Goal: Transaction & Acquisition: Subscribe to service/newsletter

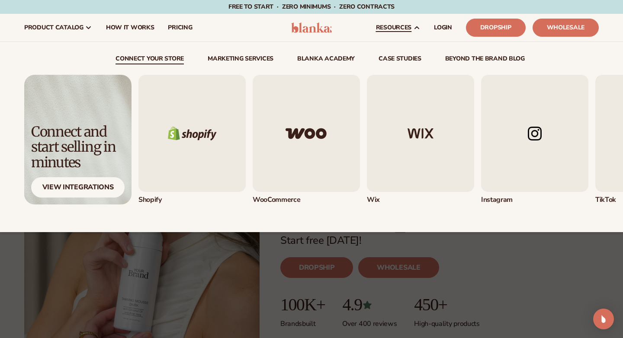
click at [516, 135] on img "4 / 5" at bounding box center [534, 133] width 107 height 117
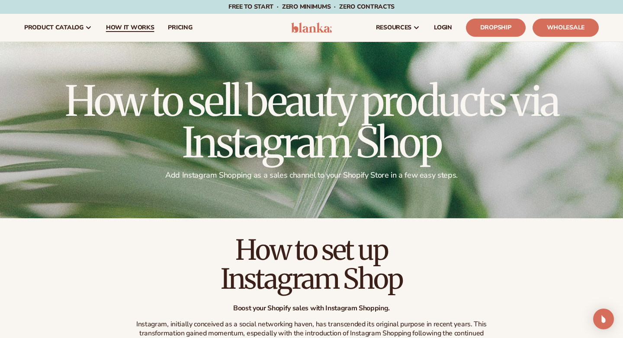
click at [128, 33] on link "How It Works" at bounding box center [130, 28] width 62 height 28
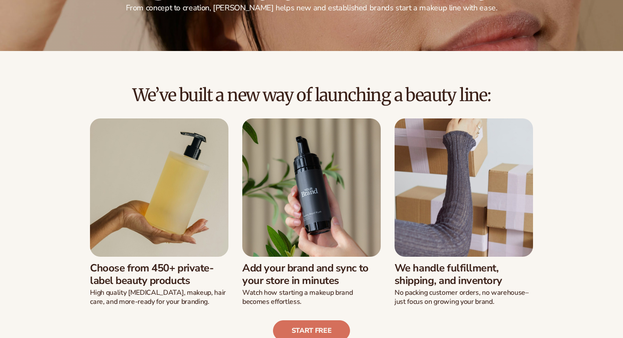
scroll to position [170, 0]
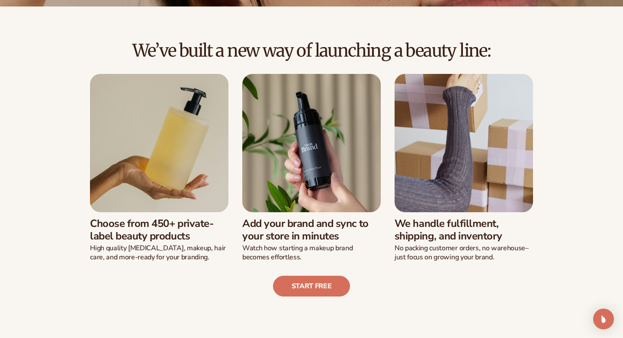
drag, startPoint x: 326, startPoint y: 54, endPoint x: 508, endPoint y: 63, distance: 182.6
click at [508, 63] on div "We’ve built a new way of launching a beauty line:" at bounding box center [311, 57] width 574 height 33
click at [528, 37] on div "We’ve built a new way of launching a beauty line: Choose from 450+ private-labe…" at bounding box center [311, 151] width 623 height 290
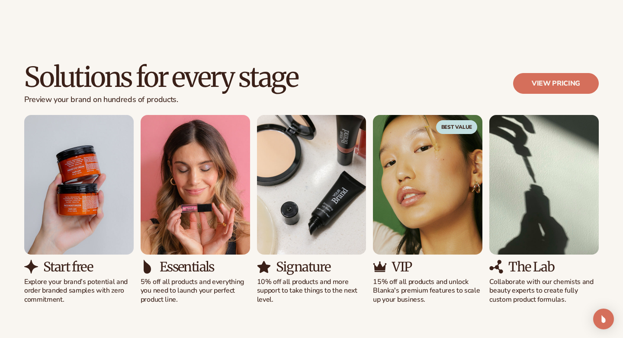
scroll to position [476, 0]
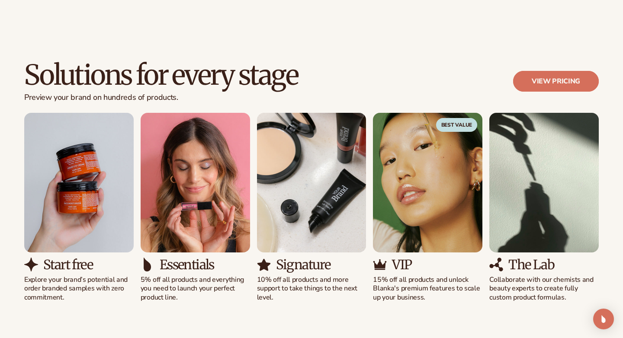
click at [544, 82] on link "View pricing" at bounding box center [556, 81] width 86 height 21
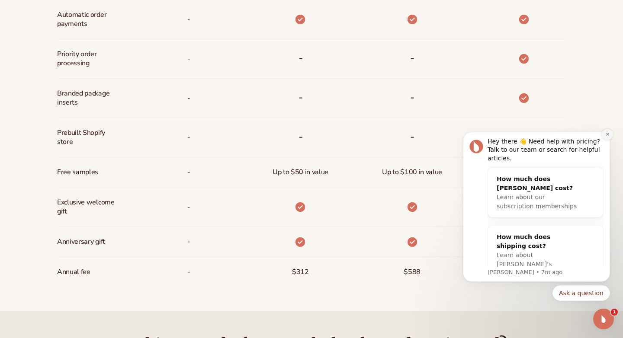
click at [606, 137] on icon "Dismiss notification" at bounding box center [607, 134] width 5 height 5
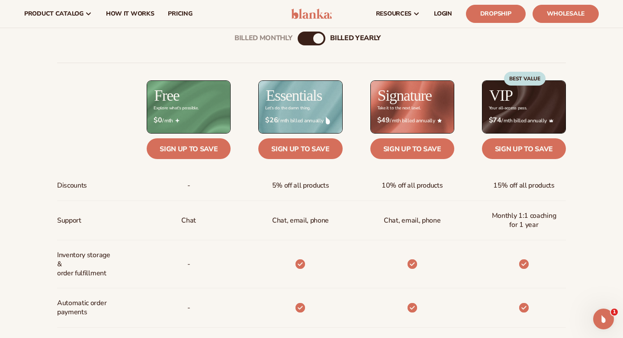
scroll to position [300, 0]
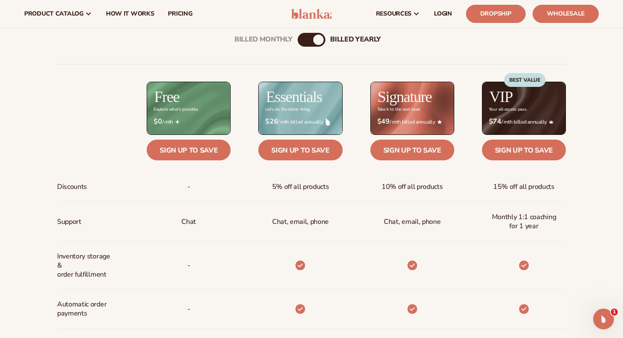
click at [314, 44] on div "Billed Monthly billed Yearly" at bounding box center [311, 40] width 28 height 14
click at [320, 38] on div "billed Yearly" at bounding box center [318, 40] width 10 height 10
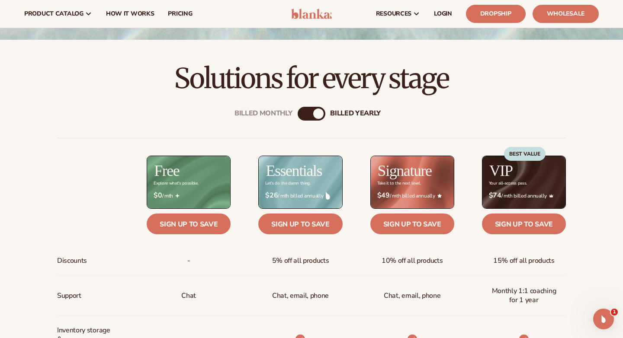
scroll to position [222, 0]
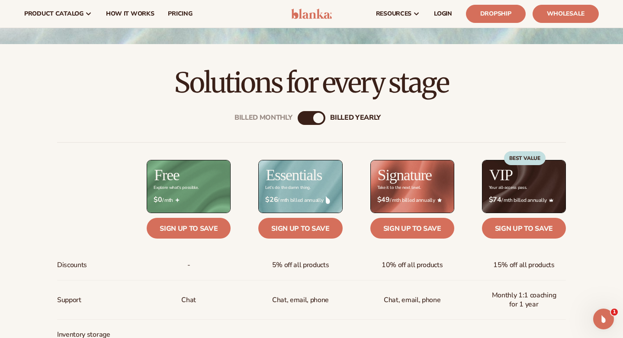
click at [317, 115] on div "billed Yearly" at bounding box center [318, 118] width 10 height 10
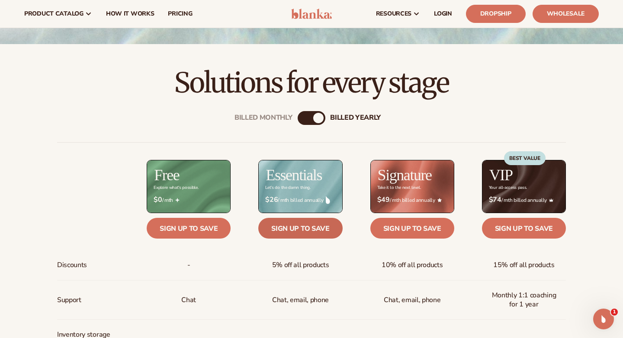
click at [282, 230] on link "Sign up to save" at bounding box center [300, 228] width 84 height 21
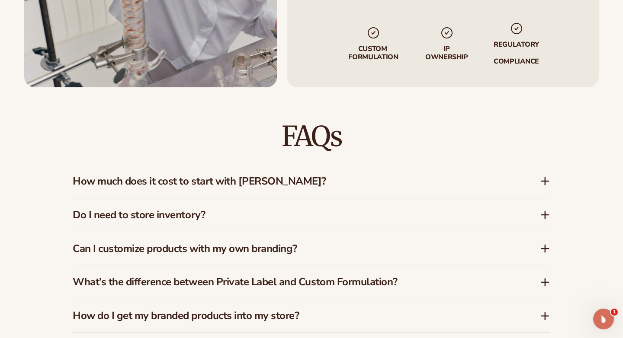
scroll to position [1336, 0]
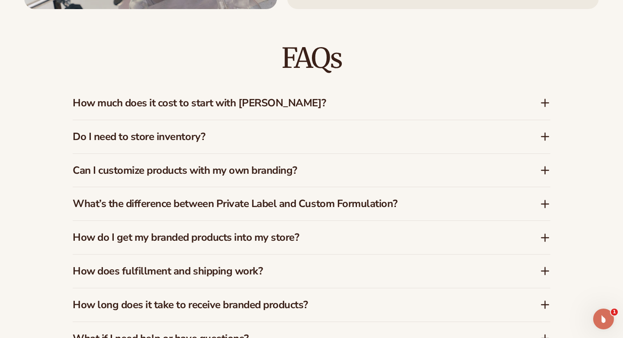
click at [386, 9] on div "FAQs How much does it cost to start with Blanka? Blanka offers a free plan so y…" at bounding box center [311, 199] width 477 height 381
